Goal: Information Seeking & Learning: Understand process/instructions

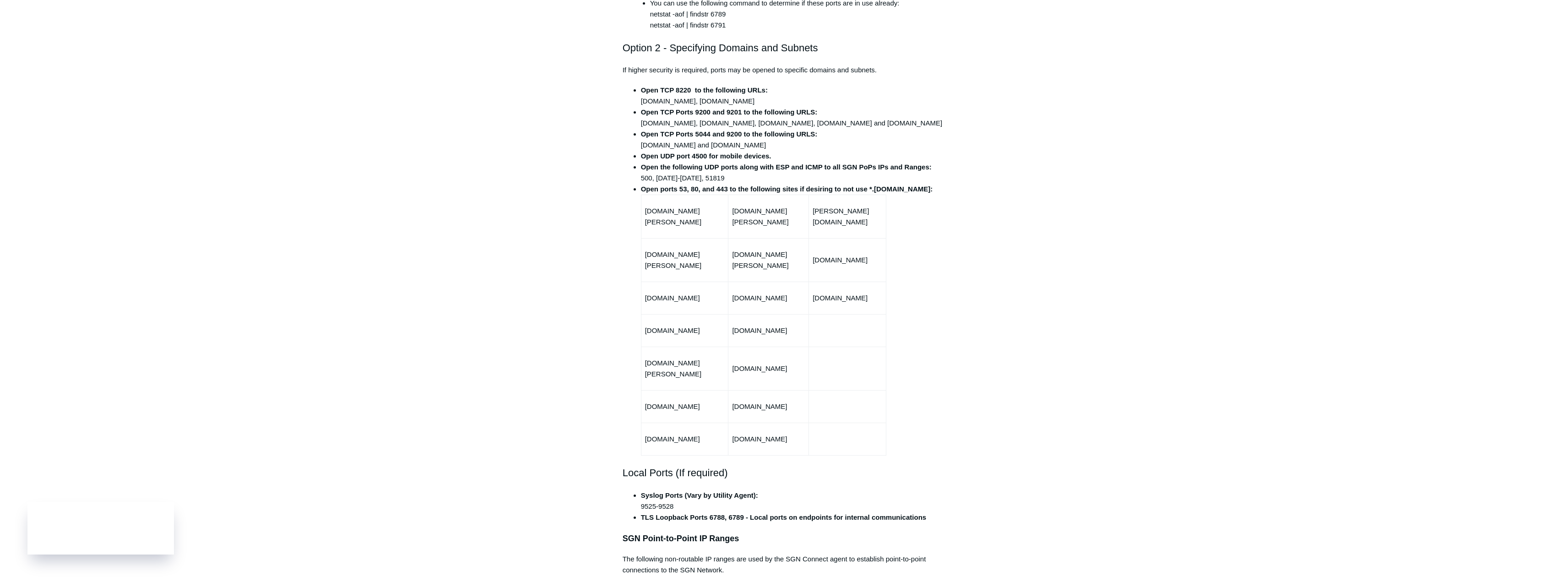
scroll to position [229, 0]
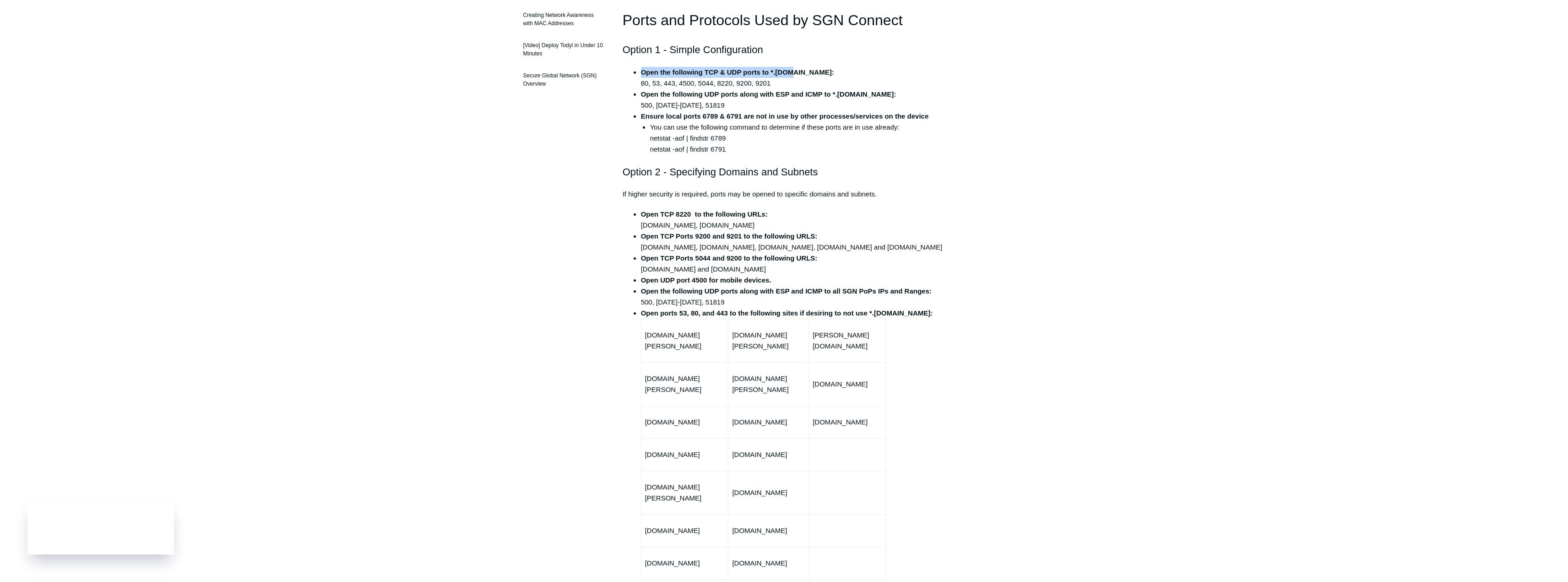
drag, startPoint x: 640, startPoint y: 71, endPoint x: 789, endPoint y: 70, distance: 149.0
click at [789, 70] on ul "Open the following TCP & UDP ports to *.[DOMAIN_NAME]: 80, 53, 443, 4500, 5044,…" at bounding box center [789, 110] width 314 height 88
click at [800, 73] on strong "Open the following TCP & UDP ports to *.[DOMAIN_NAME]:" at bounding box center [737, 72] width 193 height 8
drag, startPoint x: 641, startPoint y: 72, endPoint x: 814, endPoint y: 75, distance: 173.0
click at [814, 75] on li "Open the following TCP & UDP ports to *.[DOMAIN_NAME]: 80, 53, 443, 4500, 5044,…" at bounding box center [793, 78] width 305 height 22
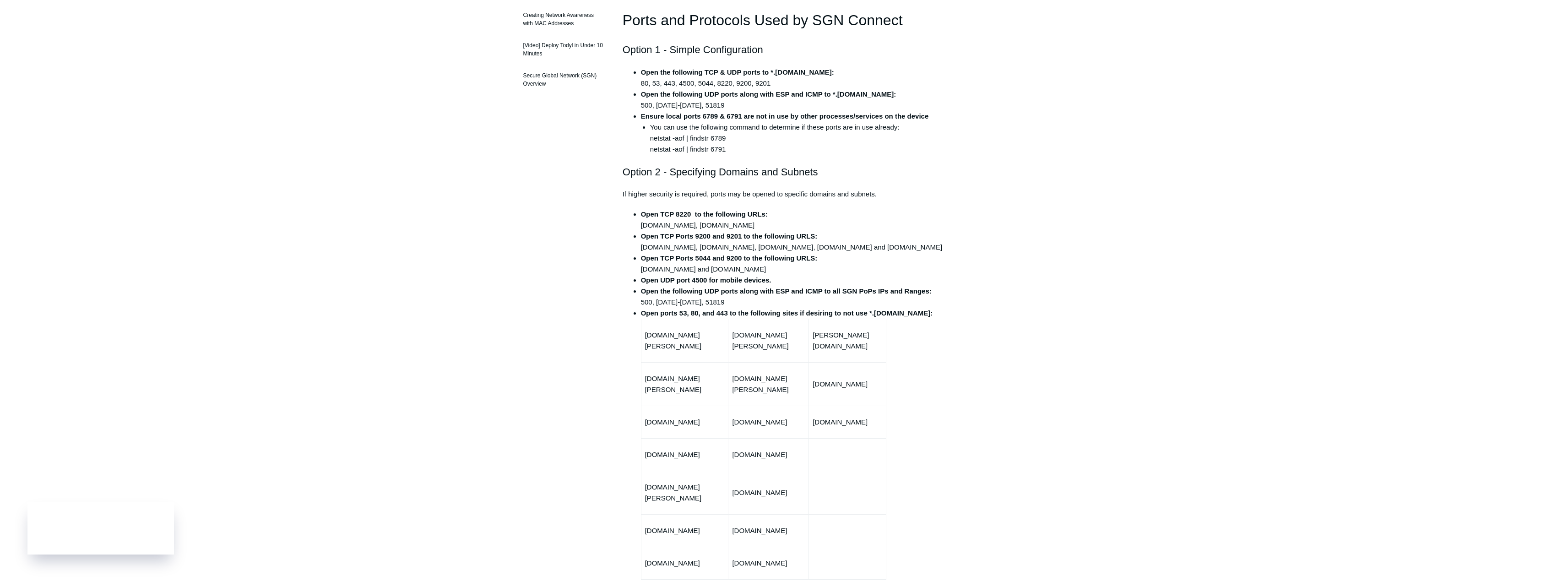
click at [661, 115] on strong "Ensure local ports 6789 & 6791 are not in use by other processes/services on th…" at bounding box center [784, 116] width 288 height 8
drag, startPoint x: 656, startPoint y: 115, endPoint x: 946, endPoint y: 119, distance: 290.0
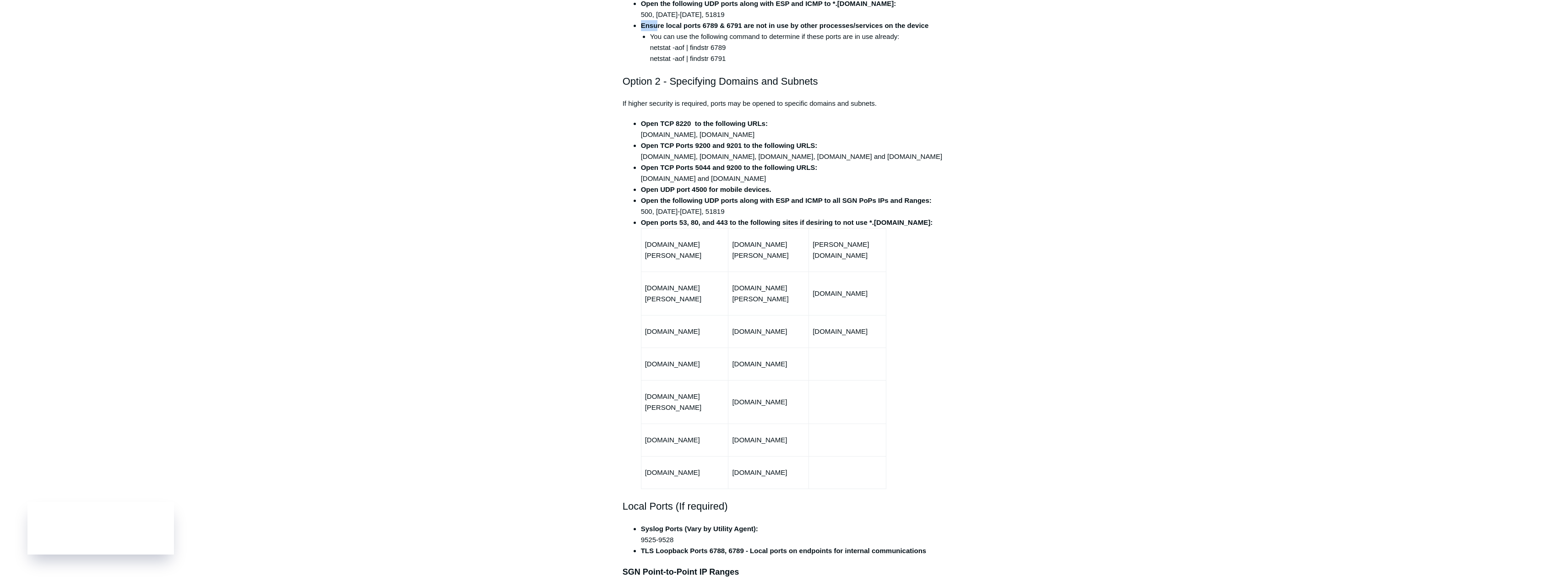
scroll to position [321, 0]
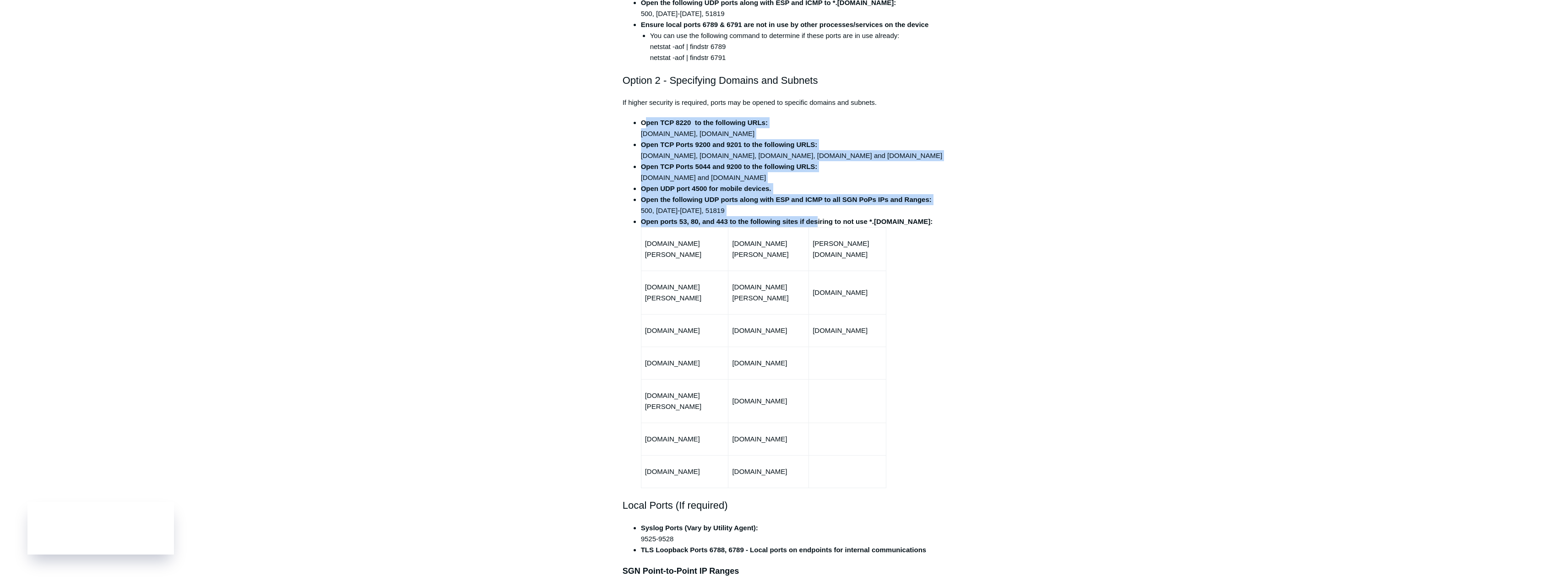
drag, startPoint x: 648, startPoint y: 122, endPoint x: 847, endPoint y: 224, distance: 223.6
click at [847, 224] on ul "Open TCP 8220 to the following URLs: [DOMAIN_NAME], [DOMAIN_NAME] Open TCP Port…" at bounding box center [789, 303] width 314 height 371
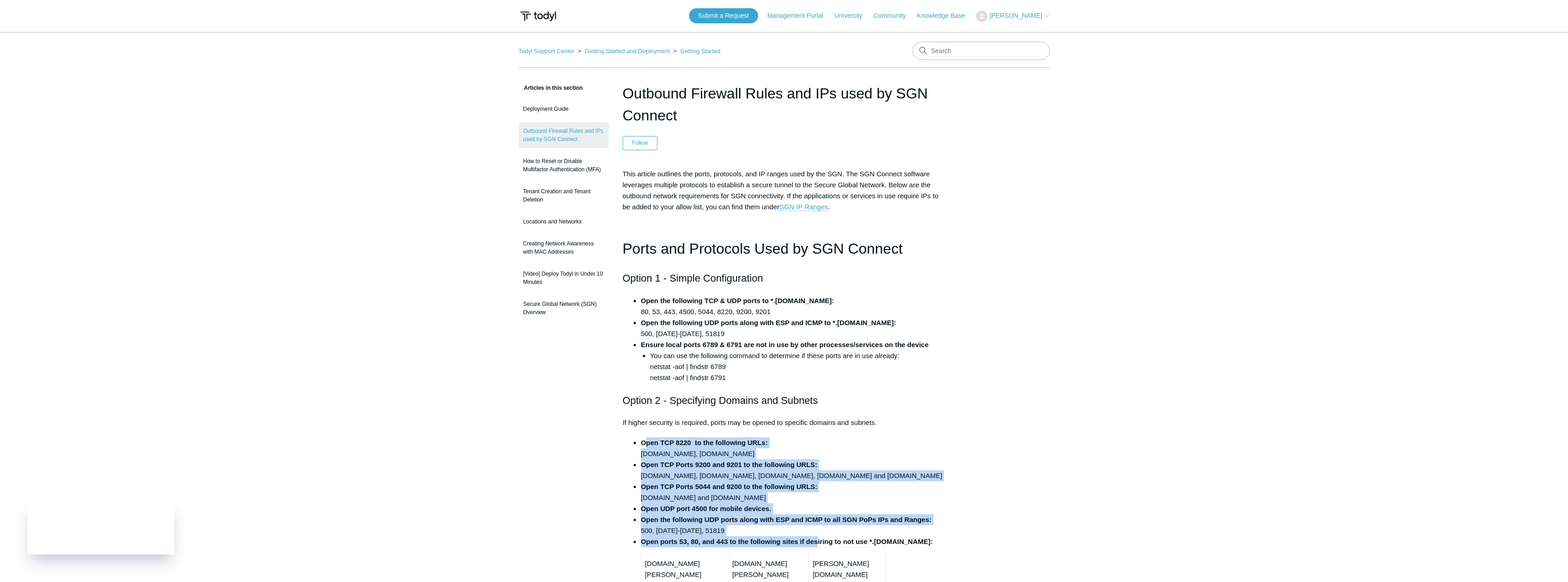
scroll to position [0, 0]
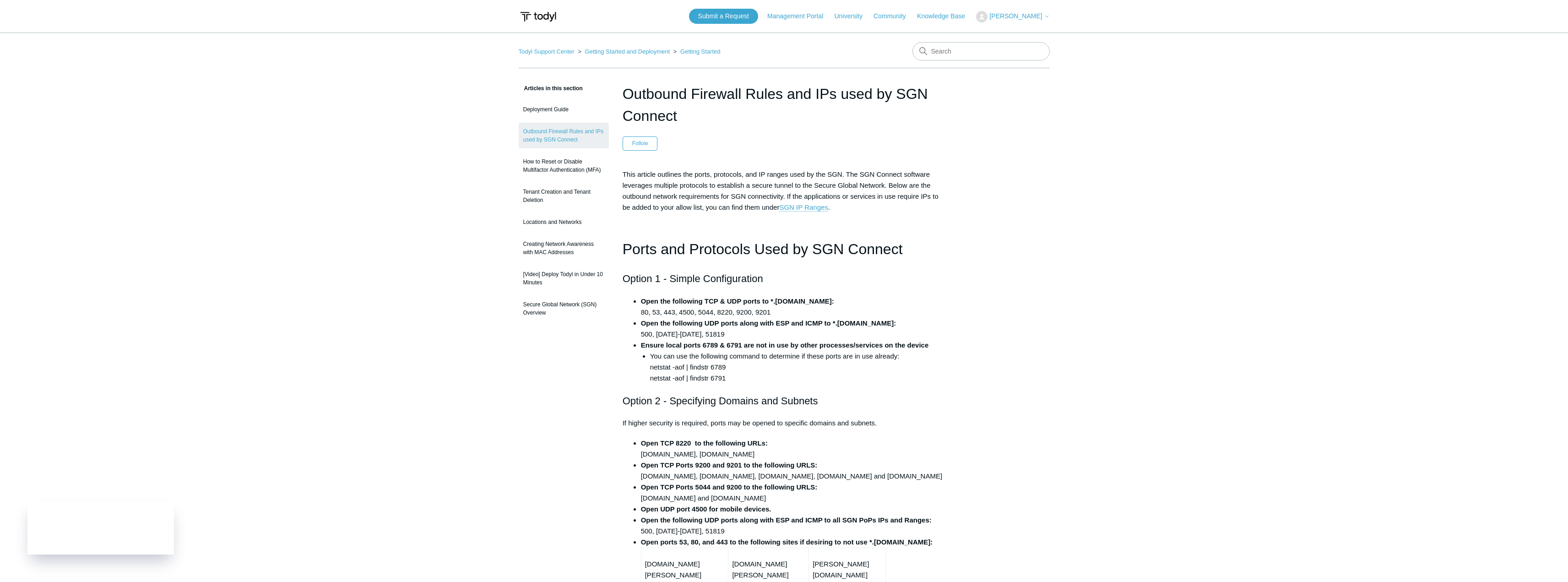
drag, startPoint x: 730, startPoint y: 326, endPoint x: 826, endPoint y: 326, distance: 96.0
click at [826, 326] on strong "Open the following UDP ports along with ESP and ICMP to *.[DOMAIN_NAME]:" at bounding box center [768, 323] width 256 height 8
drag, startPoint x: 756, startPoint y: 300, endPoint x: 774, endPoint y: 344, distance: 47.5
click at [774, 344] on ul "Open the following TCP & UDP ports to *.[DOMAIN_NAME]: 80, 53, 443, 4500, 5044,…" at bounding box center [789, 340] width 314 height 88
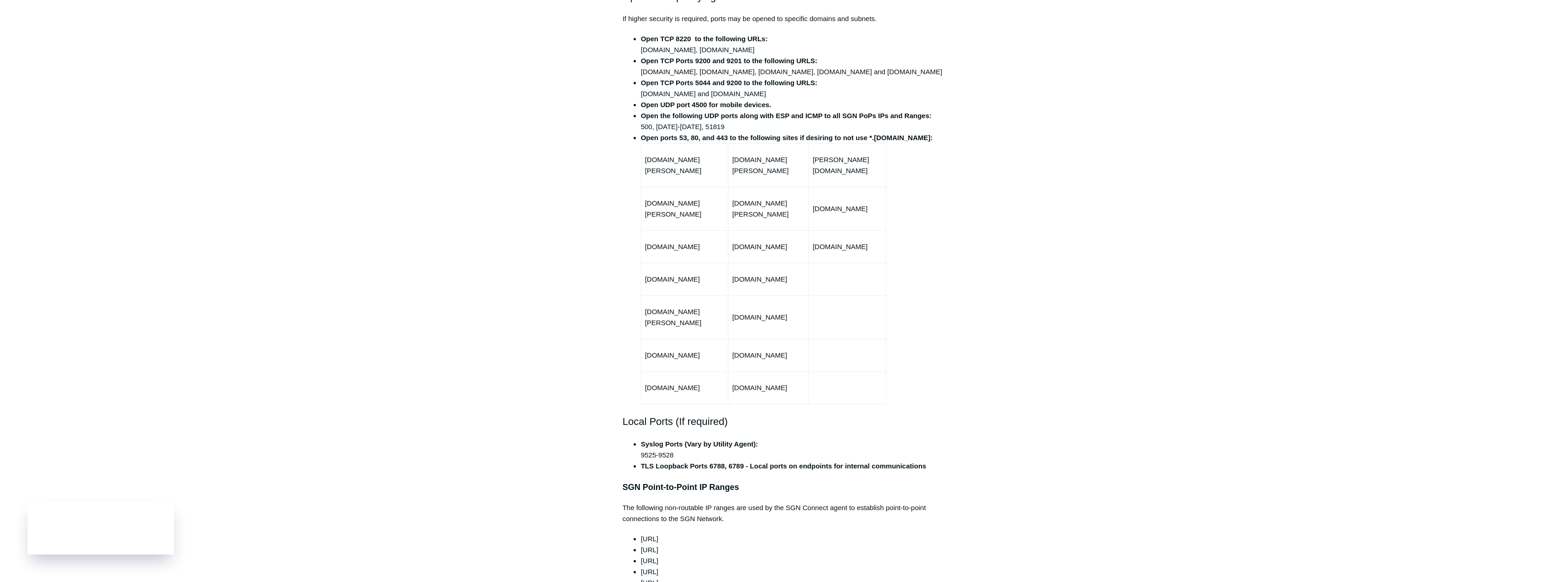
scroll to position [458, 0]
